Goal: Transaction & Acquisition: Purchase product/service

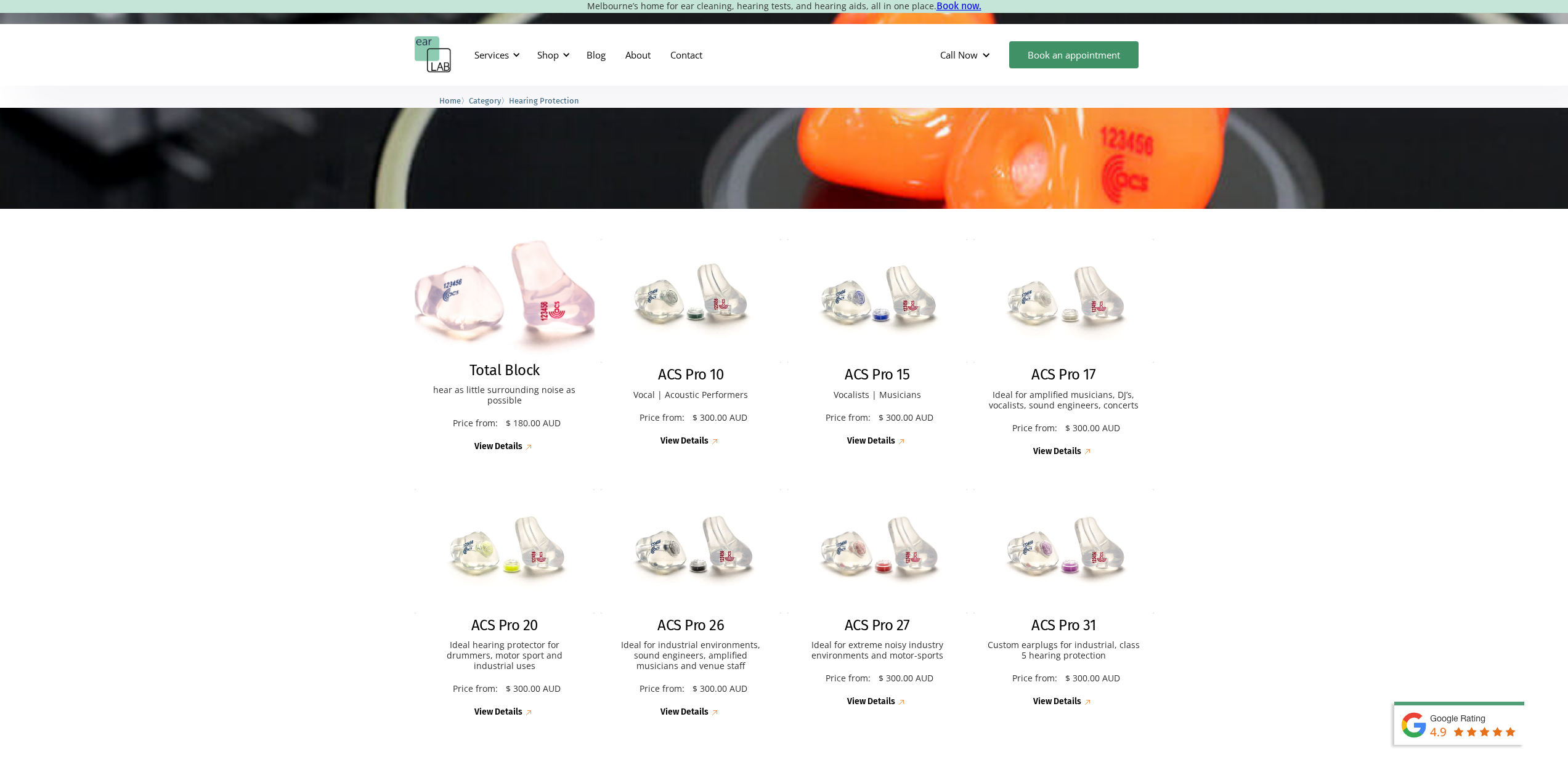
scroll to position [185, 0]
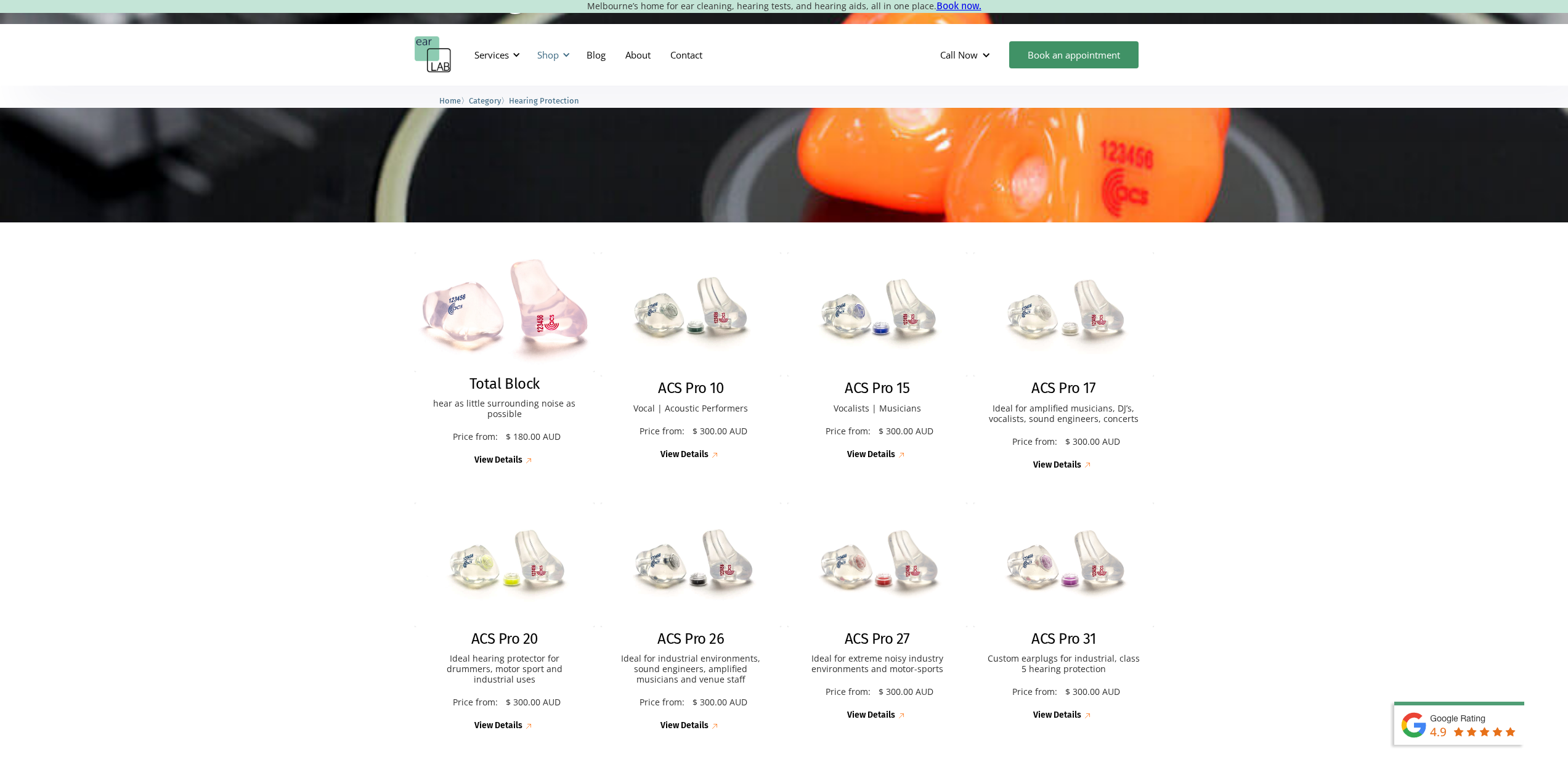
click at [560, 56] on div "Shop" at bounding box center [551, 55] width 44 height 37
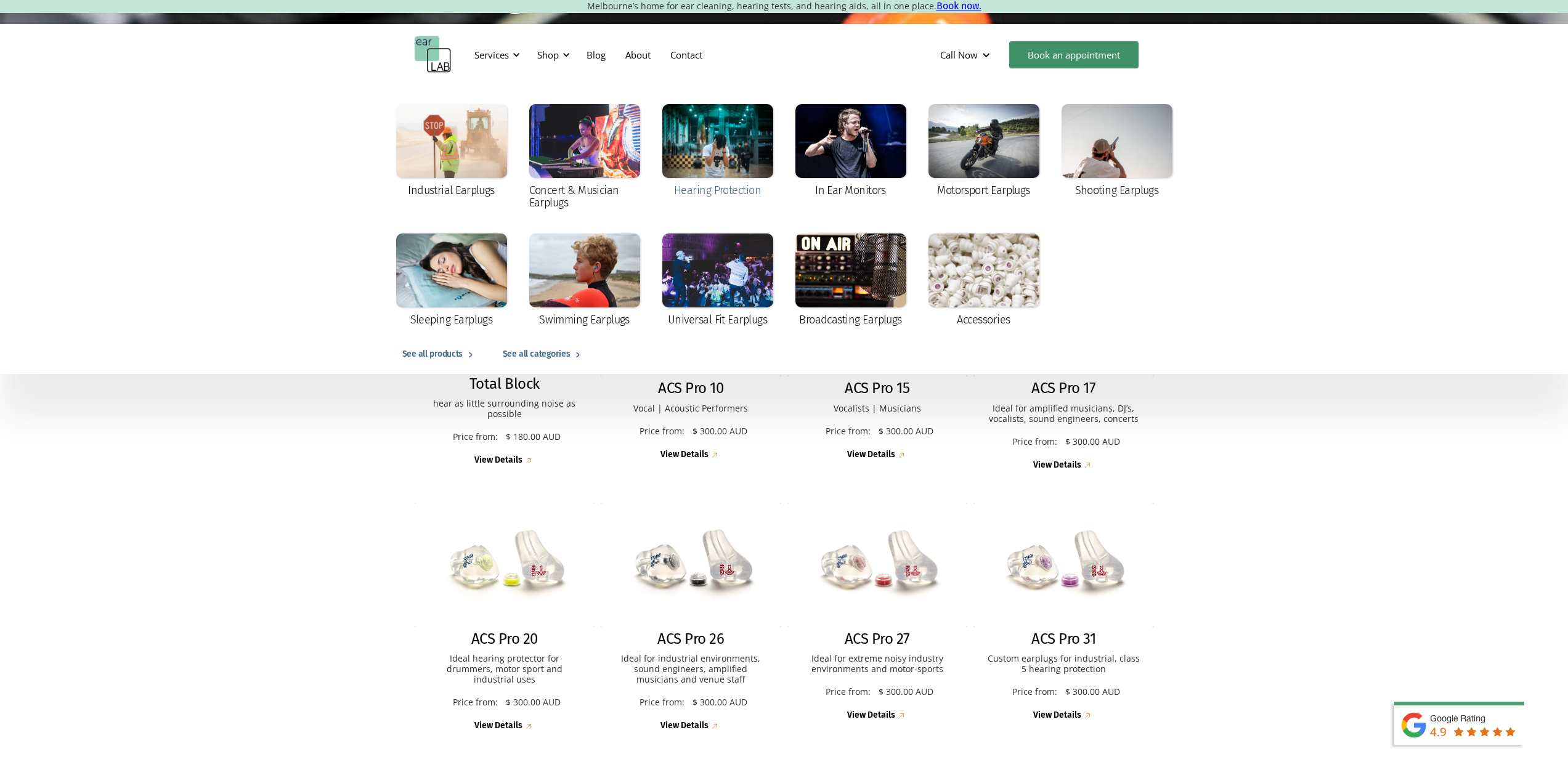
click at [706, 185] on div "Hearing Protection" at bounding box center [717, 190] width 87 height 12
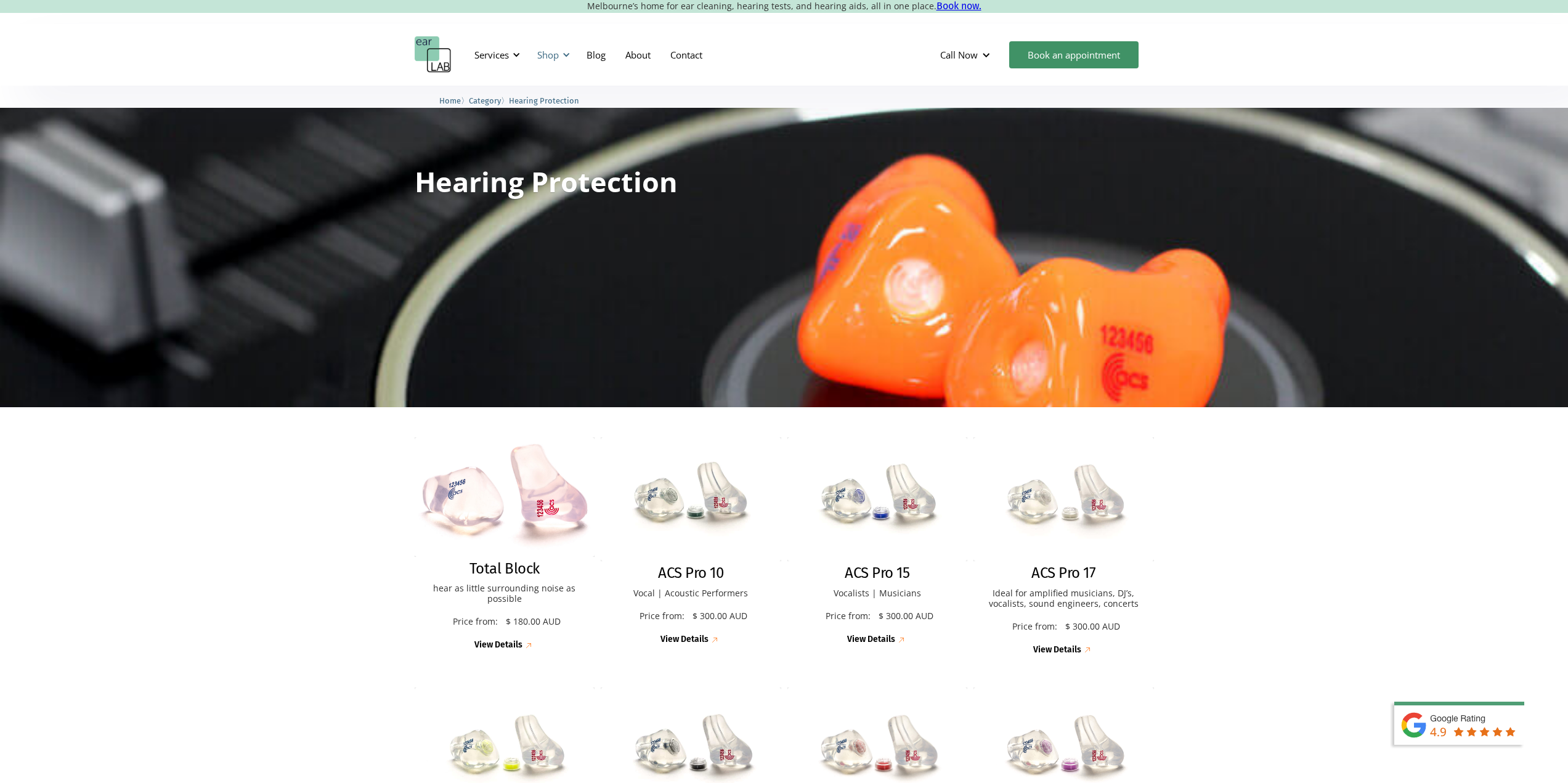
click at [556, 58] on div "Shop" at bounding box center [548, 54] width 22 height 12
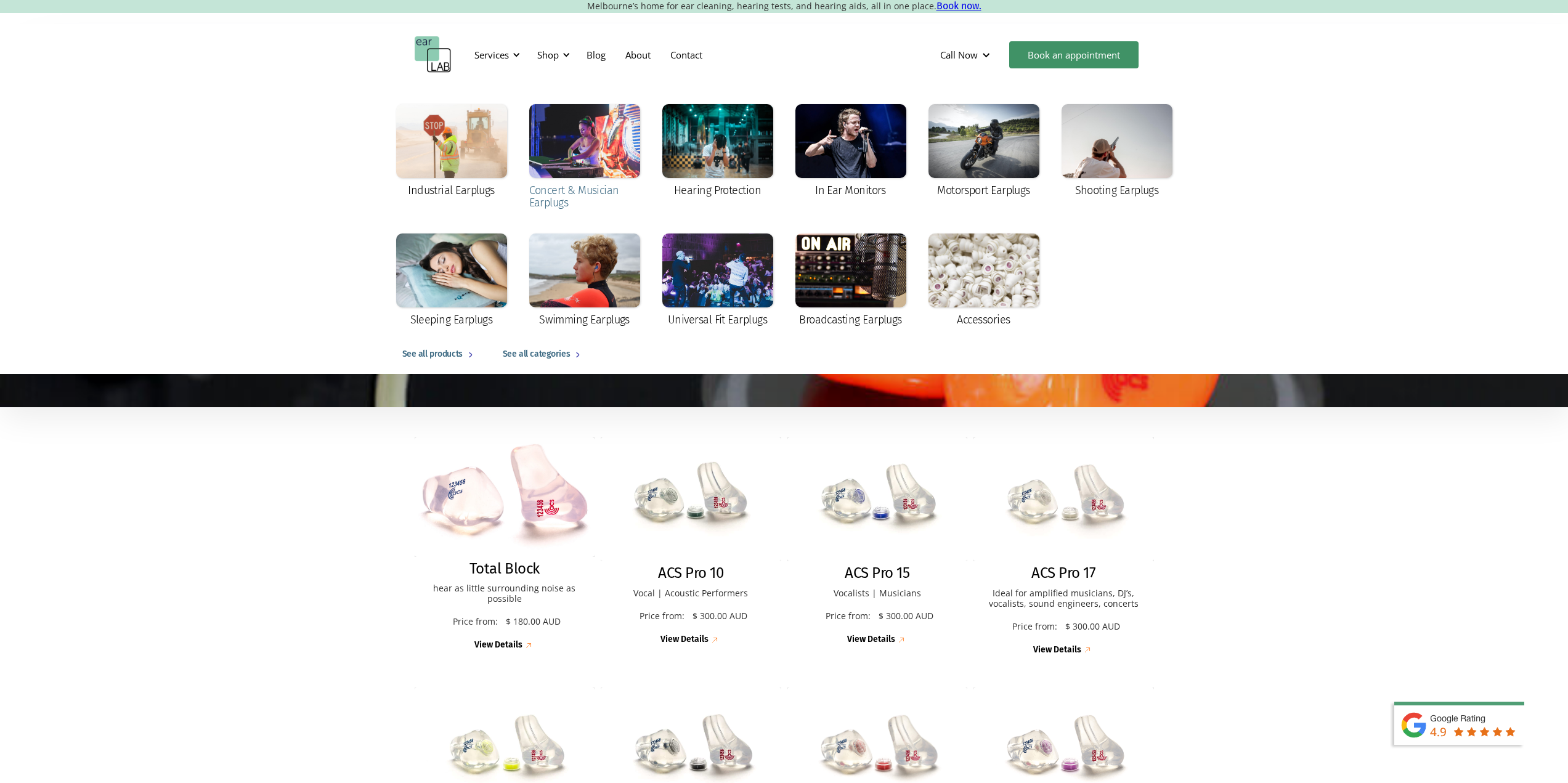
click at [589, 167] on div at bounding box center [585, 141] width 111 height 74
